Goal: Navigation & Orientation: Find specific page/section

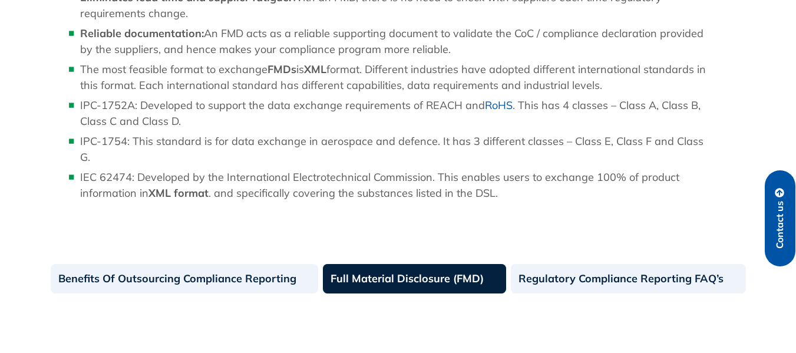
scroll to position [1234, 0]
click at [348, 265] on link "Full Material Disclosure (FMD)" at bounding box center [414, 277] width 183 height 29
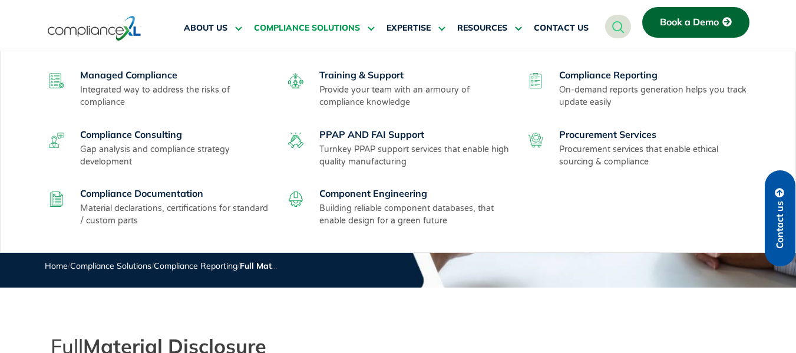
click at [369, 31] on icon at bounding box center [369, 28] width 11 height 9
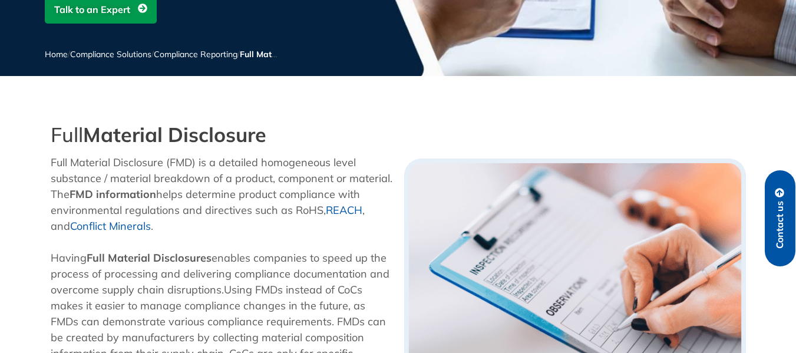
scroll to position [212, 0]
